Goal: Information Seeking & Learning: Learn about a topic

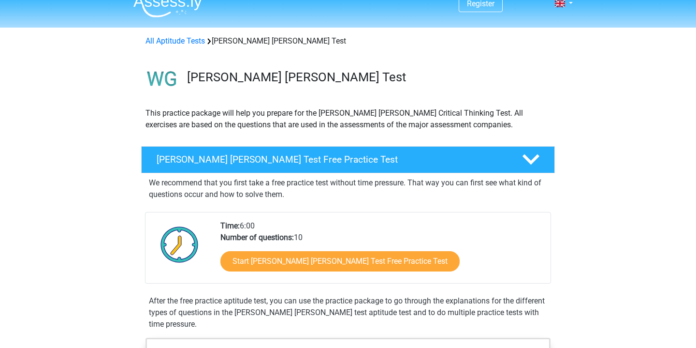
scroll to position [18, 0]
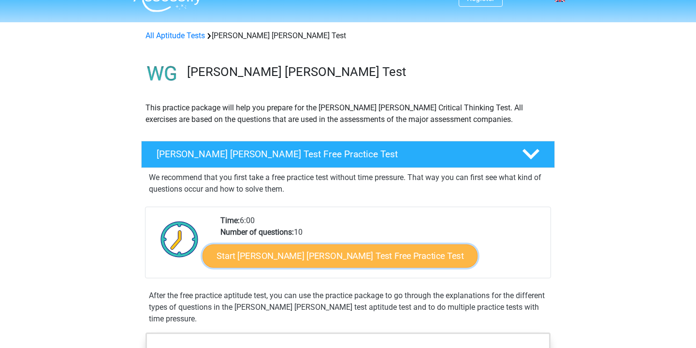
click at [254, 257] on link "Start Watson Glaser Test Free Practice Test" at bounding box center [340, 255] width 275 height 23
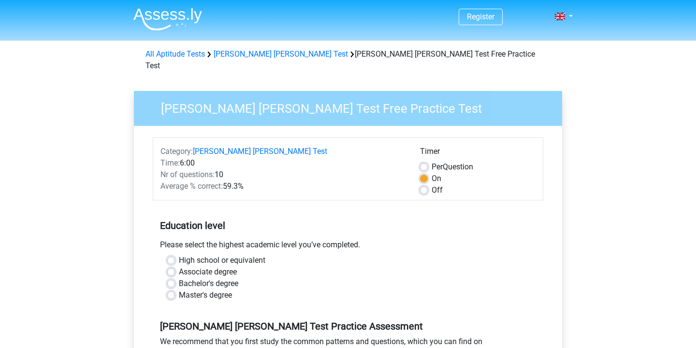
click at [175, 289] on div "Master's degree" at bounding box center [348, 295] width 362 height 12
click at [179, 289] on label "Master's degree" at bounding box center [205, 295] width 53 height 12
click at [169, 289] on input "Master's degree" at bounding box center [171, 294] width 8 height 10
radio input "true"
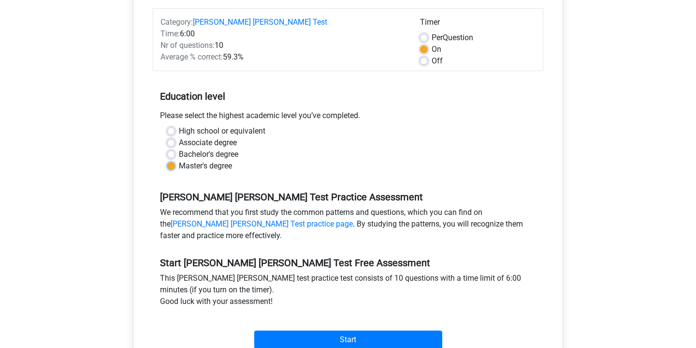
scroll to position [158, 0]
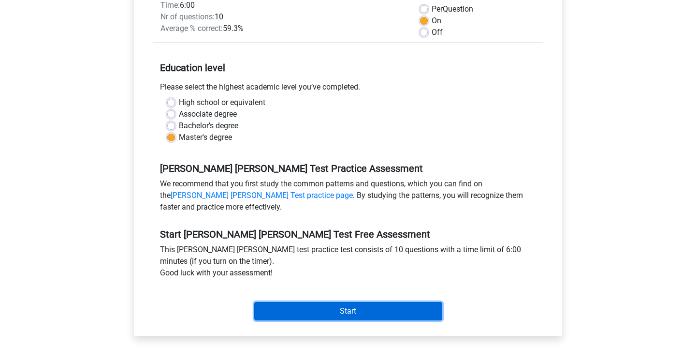
click at [309, 304] on input "Start" at bounding box center [348, 311] width 188 height 18
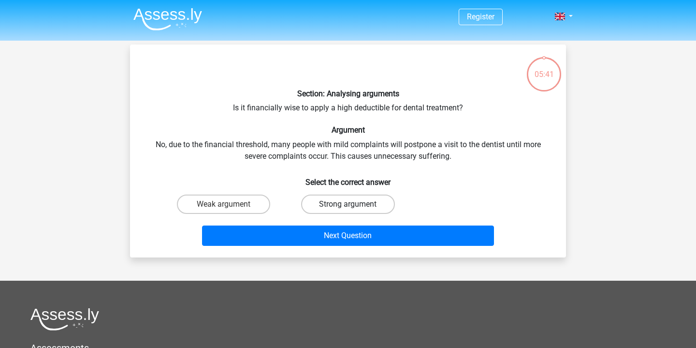
click at [335, 208] on label "Strong argument" at bounding box center [347, 203] width 93 height 19
click at [348, 208] on input "Strong argument" at bounding box center [351, 207] width 6 height 6
radio input "true"
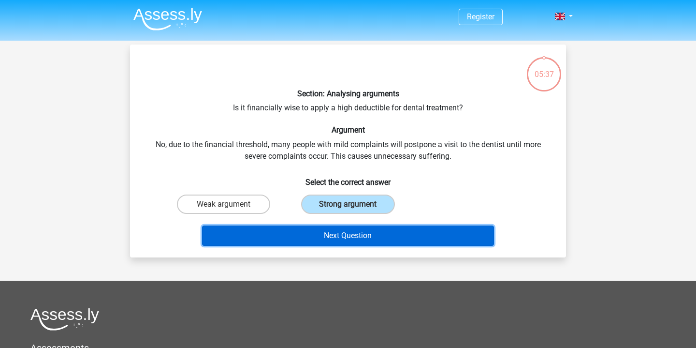
click at [336, 235] on button "Next Question" at bounding box center [348, 235] width 292 height 20
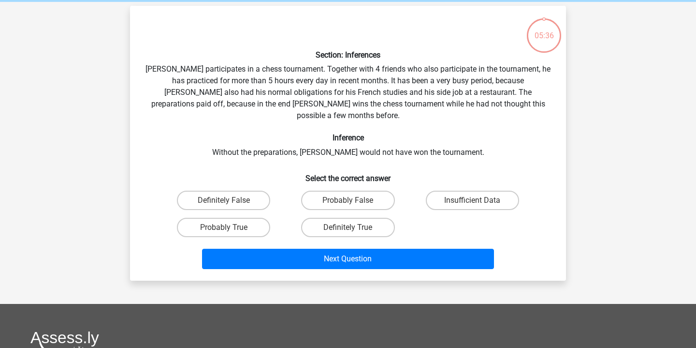
scroll to position [44, 0]
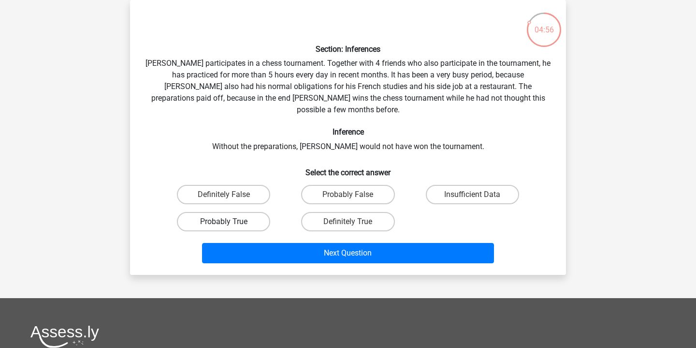
click at [252, 212] on label "Probably True" at bounding box center [223, 221] width 93 height 19
click at [230, 221] on input "Probably True" at bounding box center [227, 224] width 6 height 6
radio input "true"
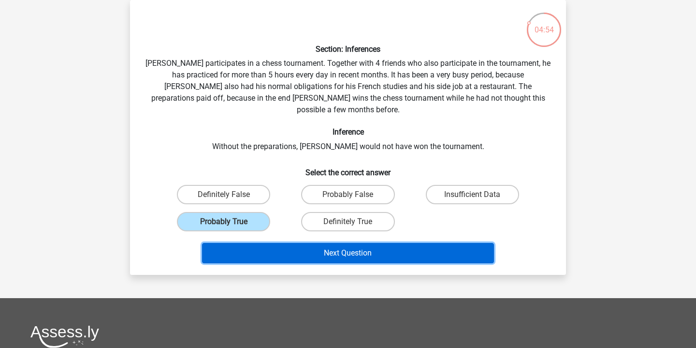
click at [362, 243] on button "Next Question" at bounding box center [348, 253] width 292 height 20
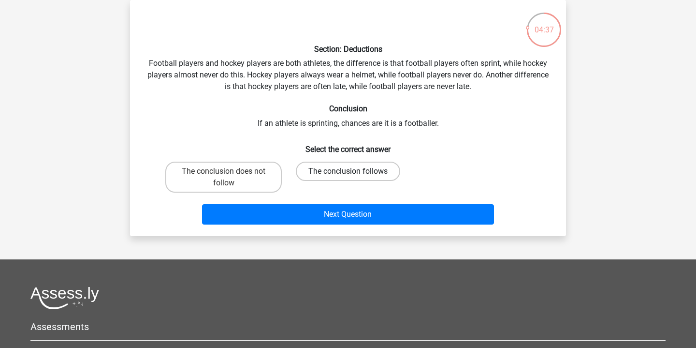
click at [349, 170] on label "The conclusion follows" at bounding box center [348, 170] width 104 height 19
click at [349, 171] on input "The conclusion follows" at bounding box center [351, 174] width 6 height 6
radio input "true"
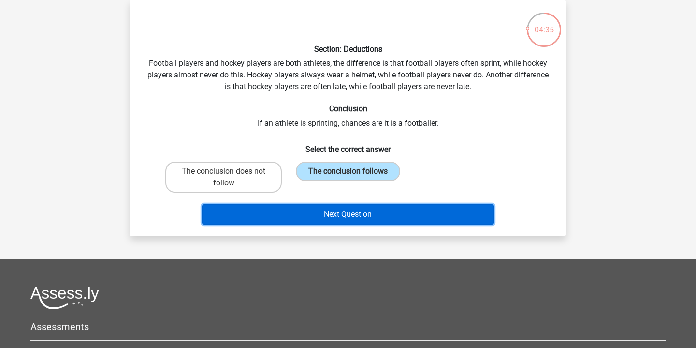
click at [363, 212] on button "Next Question" at bounding box center [348, 214] width 292 height 20
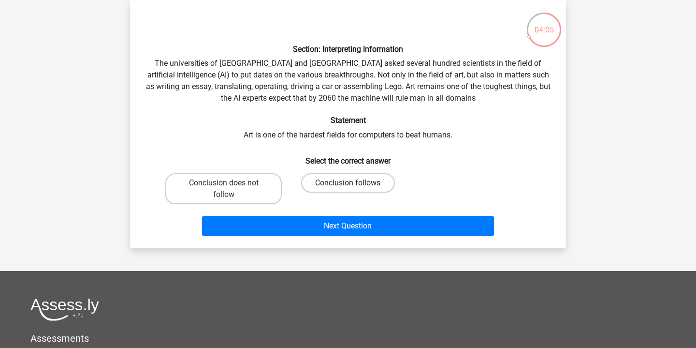
click at [359, 181] on label "Conclusion follows" at bounding box center [347, 182] width 93 height 19
click at [354, 183] on input "Conclusion follows" at bounding box center [351, 186] width 6 height 6
radio input "true"
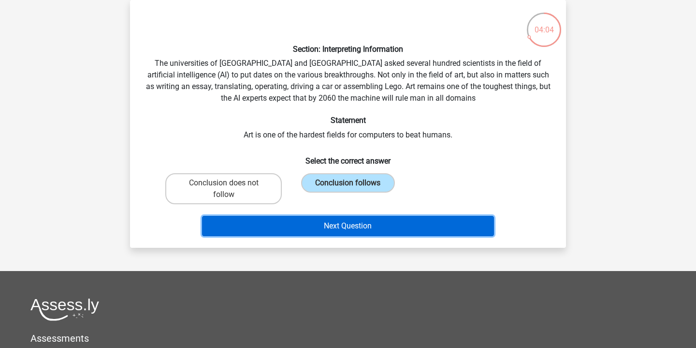
click at [375, 226] on button "Next Question" at bounding box center [348, 226] width 292 height 20
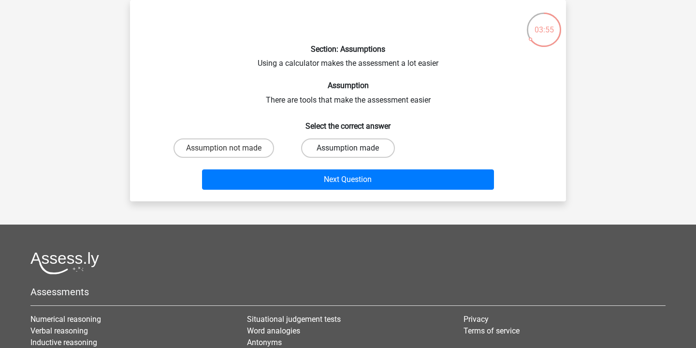
click at [356, 152] on label "Assumption made" at bounding box center [347, 147] width 93 height 19
click at [354, 152] on input "Assumption made" at bounding box center [351, 151] width 6 height 6
radio input "true"
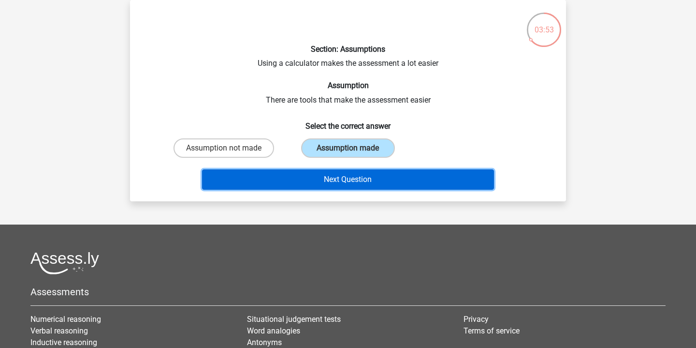
click at [365, 180] on button "Next Question" at bounding box center [348, 179] width 292 height 20
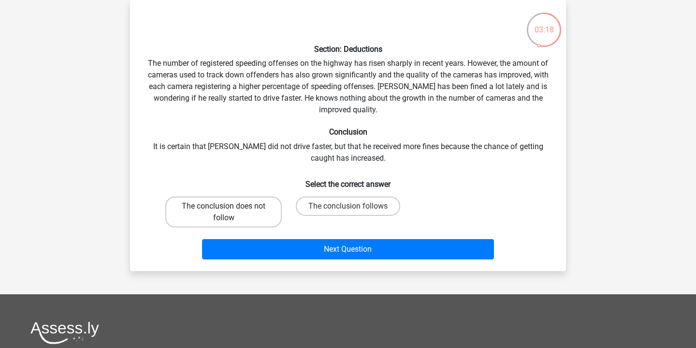
click at [246, 213] on label "The conclusion does not follow" at bounding box center [223, 211] width 116 height 31
click at [230, 212] on input "The conclusion does not follow" at bounding box center [227, 209] width 6 height 6
radio input "true"
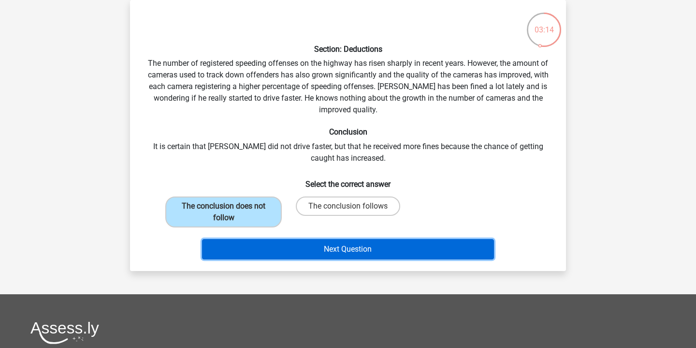
click at [309, 251] on button "Next Question" at bounding box center [348, 249] width 292 height 20
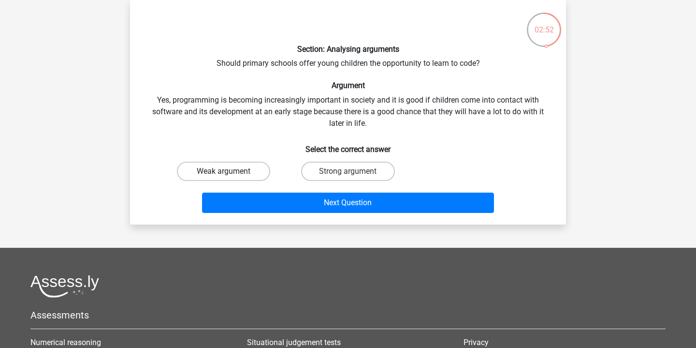
click at [250, 169] on label "Weak argument" at bounding box center [223, 170] width 93 height 19
click at [230, 171] on input "Weak argument" at bounding box center [227, 174] width 6 height 6
radio input "true"
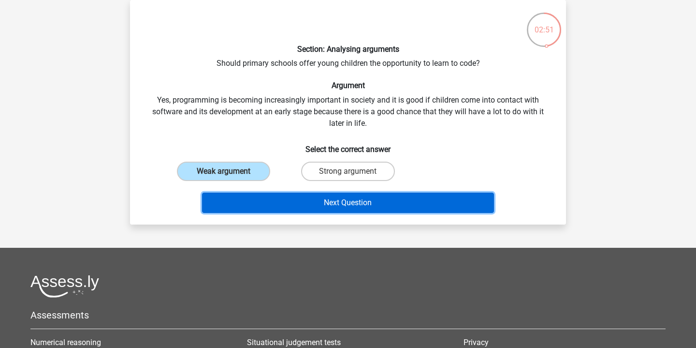
click at [310, 204] on button "Next Question" at bounding box center [348, 202] width 292 height 20
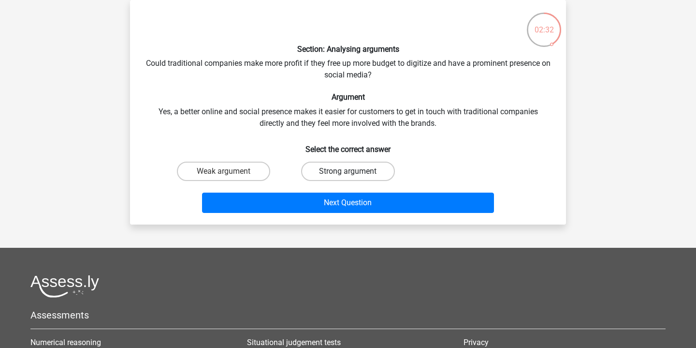
click at [359, 169] on label "Strong argument" at bounding box center [347, 170] width 93 height 19
click at [354, 171] on input "Strong argument" at bounding box center [351, 174] width 6 height 6
radio input "true"
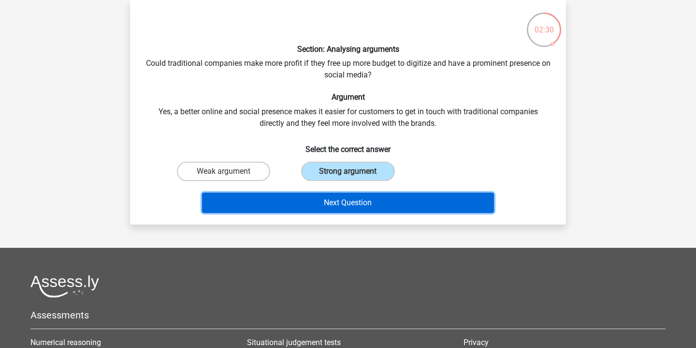
click at [361, 204] on button "Next Question" at bounding box center [348, 202] width 292 height 20
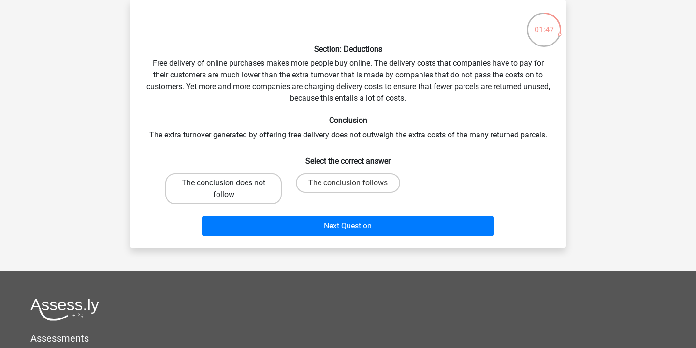
click at [238, 185] on label "The conclusion does not follow" at bounding box center [223, 188] width 116 height 31
click at [230, 185] on input "The conclusion does not follow" at bounding box center [227, 186] width 6 height 6
radio input "true"
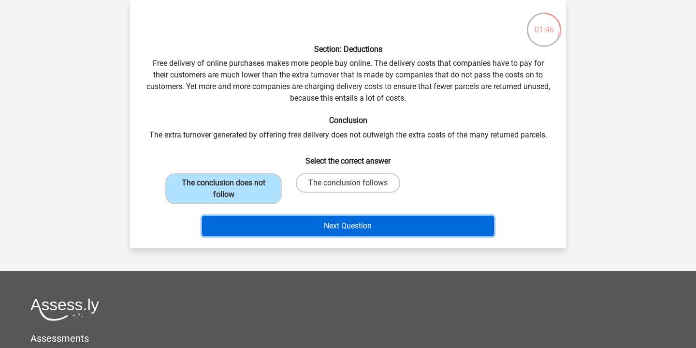
click at [317, 225] on button "Next Question" at bounding box center [348, 226] width 292 height 20
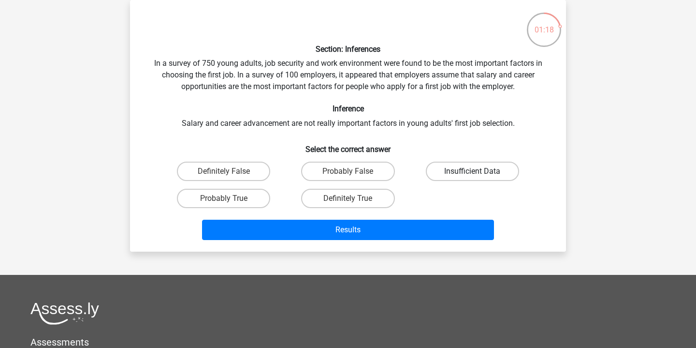
click at [453, 172] on label "Insufficient Data" at bounding box center [472, 170] width 93 height 19
click at [472, 172] on input "Insufficient Data" at bounding box center [475, 174] width 6 height 6
radio input "true"
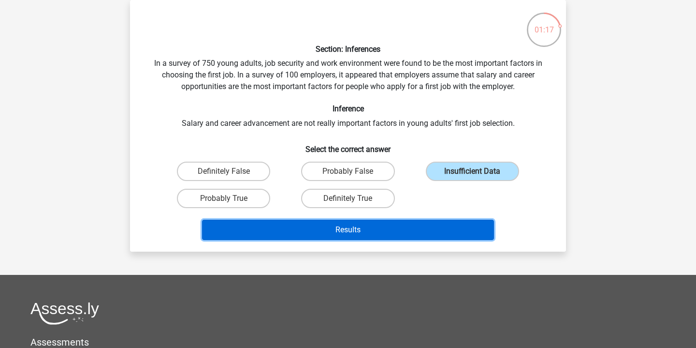
click at [402, 229] on button "Results" at bounding box center [348, 229] width 292 height 20
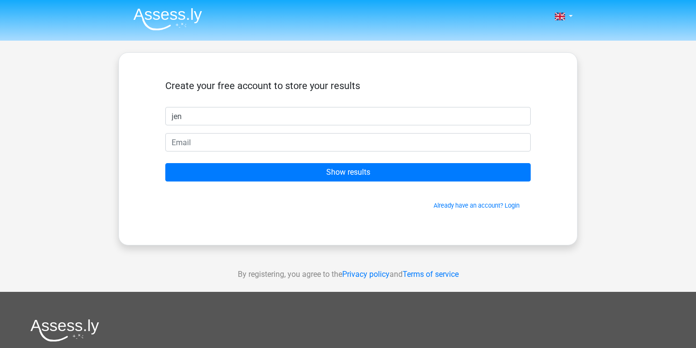
type input "jen"
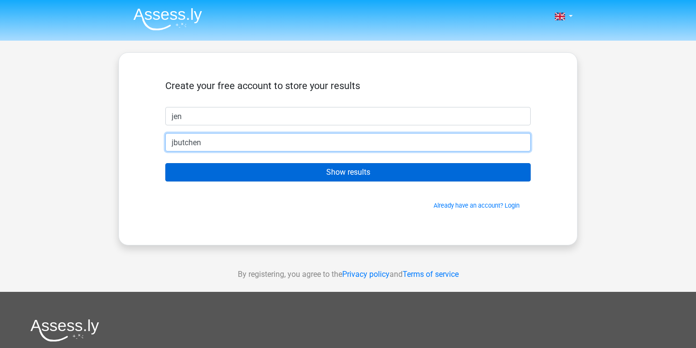
type input "jbutchen@yahoo.com"
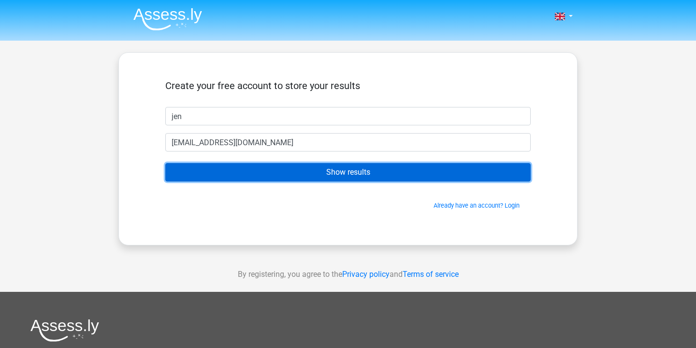
click at [325, 174] on input "Show results" at bounding box center [347, 172] width 365 height 18
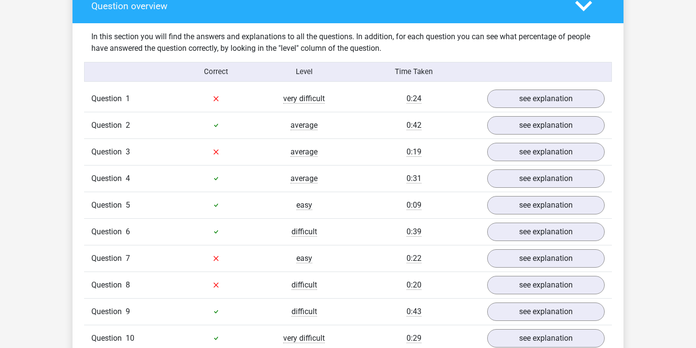
scroll to position [729, 0]
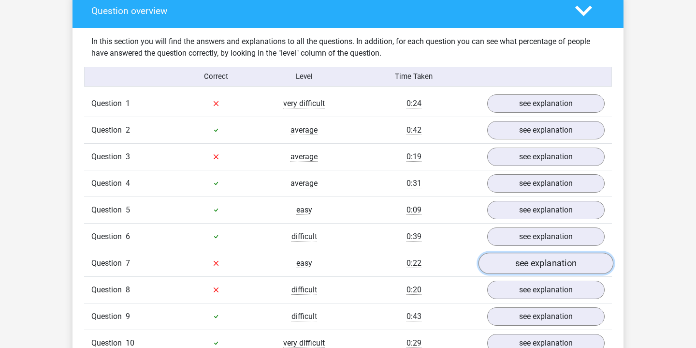
click at [508, 261] on link "see explanation" at bounding box center [546, 262] width 135 height 21
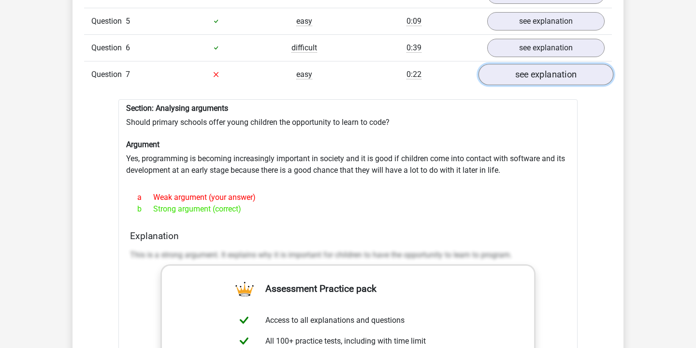
scroll to position [899, 0]
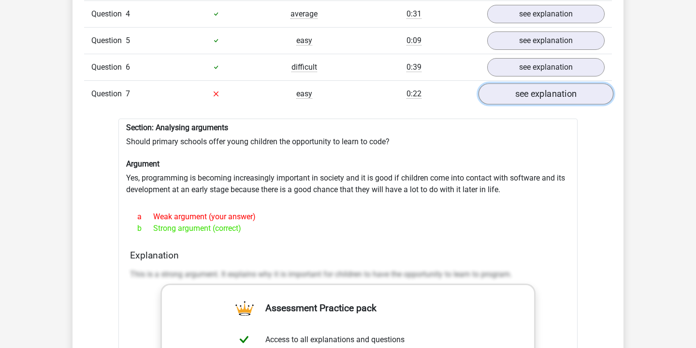
click at [566, 87] on link "see explanation" at bounding box center [546, 93] width 135 height 21
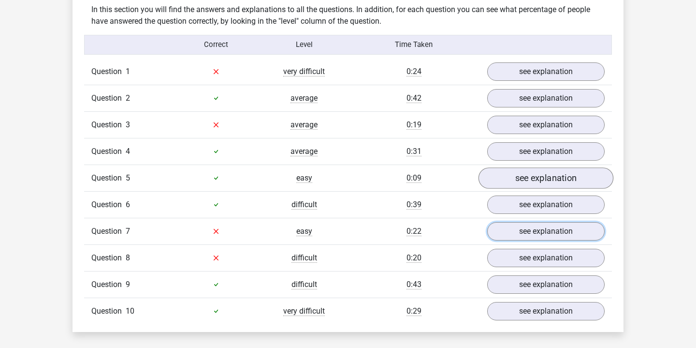
scroll to position [760, 0]
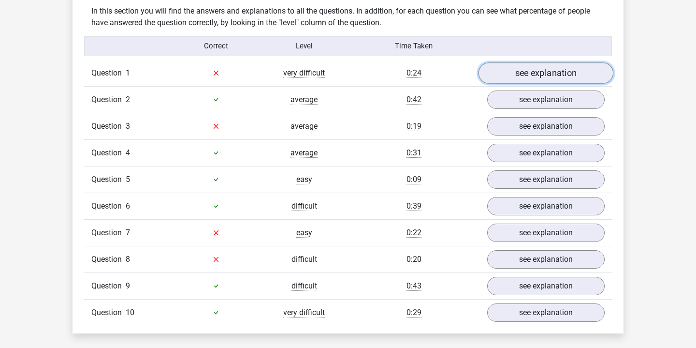
click at [528, 67] on link "see explanation" at bounding box center [546, 72] width 135 height 21
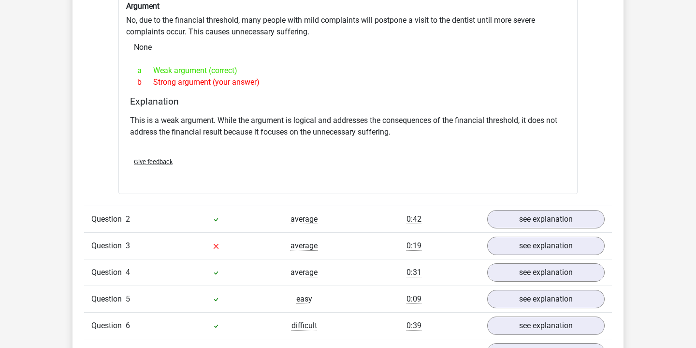
scroll to position [915, 0]
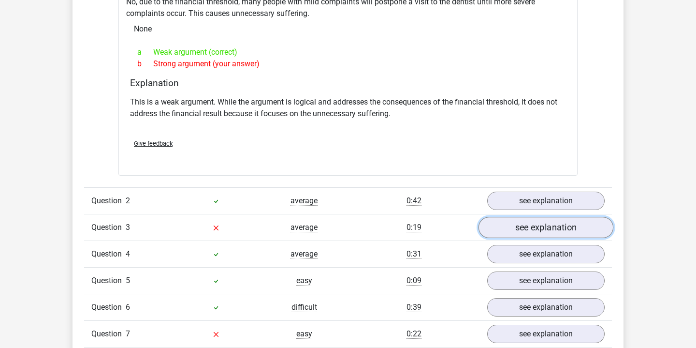
click at [569, 218] on link "see explanation" at bounding box center [546, 227] width 135 height 21
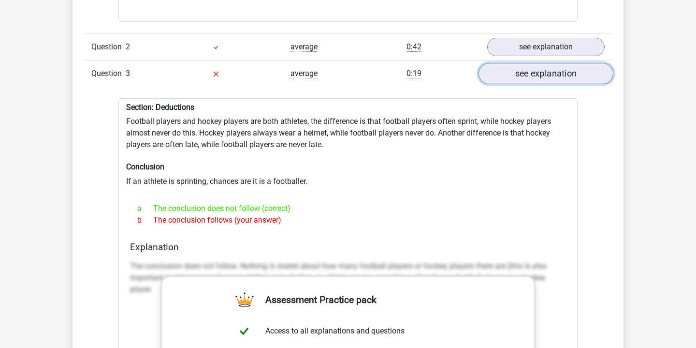
scroll to position [1068, 0]
click at [553, 71] on link "see explanation" at bounding box center [546, 73] width 135 height 21
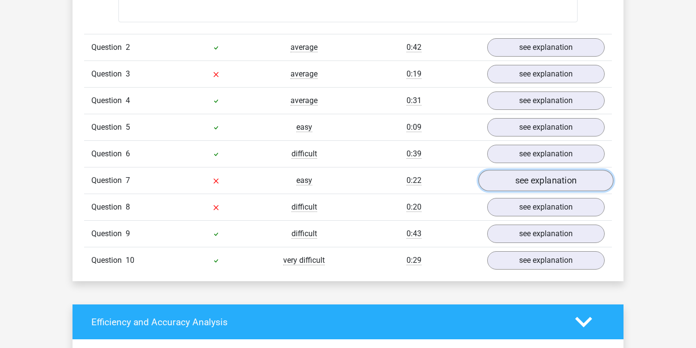
click at [552, 176] on link "see explanation" at bounding box center [546, 180] width 135 height 21
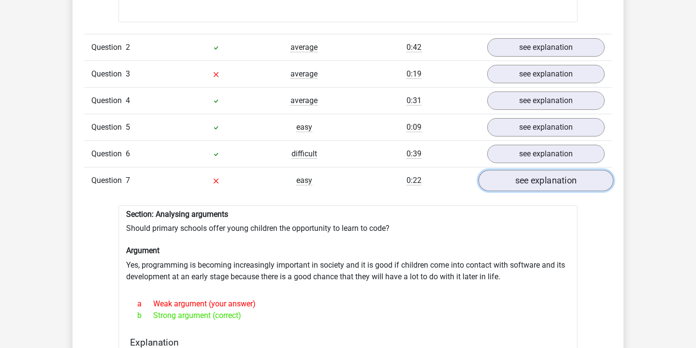
click at [552, 176] on link "see explanation" at bounding box center [546, 180] width 135 height 21
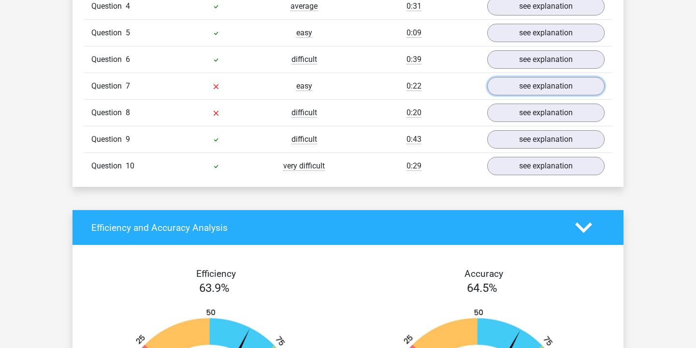
scroll to position [1160, 0]
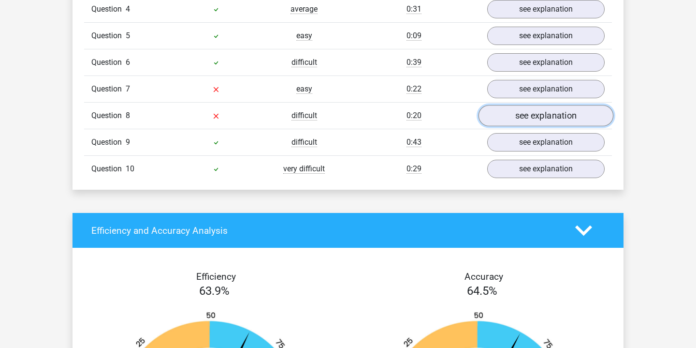
click at [590, 107] on link "see explanation" at bounding box center [546, 115] width 135 height 21
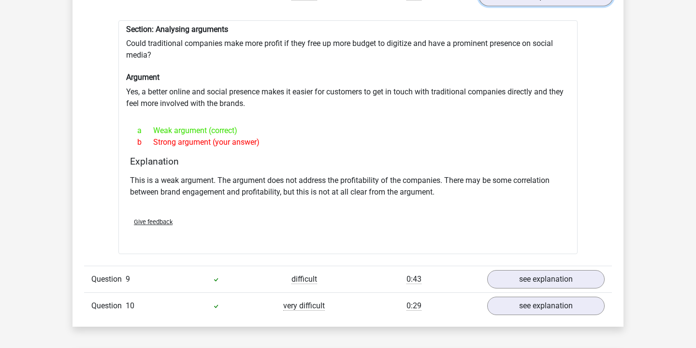
scroll to position [1282, 0]
